Goal: Navigation & Orientation: Find specific page/section

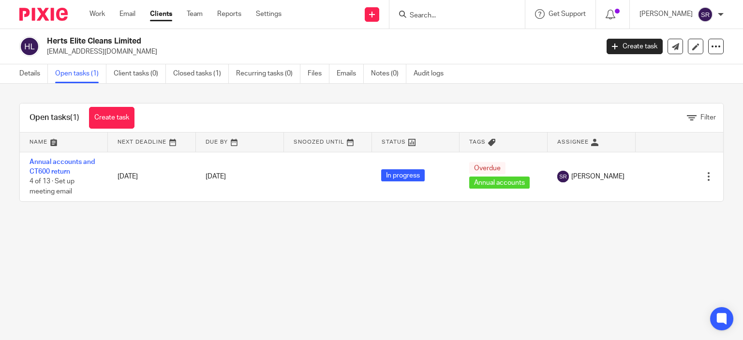
click at [443, 19] on input "Search" at bounding box center [452, 16] width 87 height 9
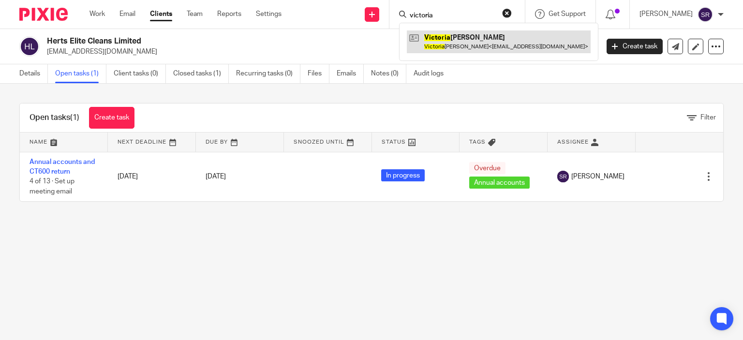
type input "victoria"
click at [480, 41] on link at bounding box center [499, 41] width 184 height 22
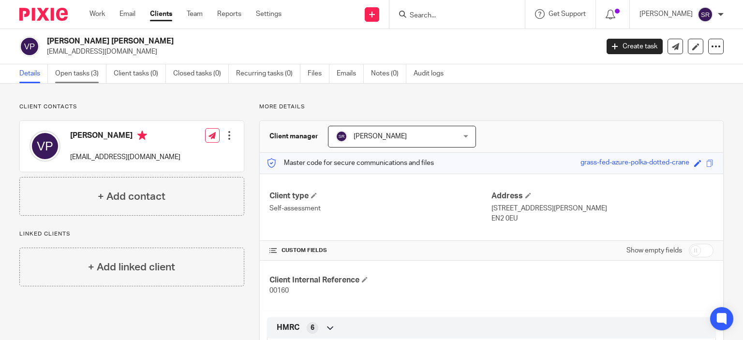
click at [90, 73] on link "Open tasks (3)" at bounding box center [80, 73] width 51 height 19
